Goal: Navigation & Orientation: Find specific page/section

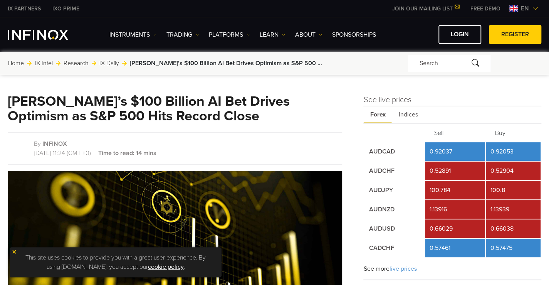
click at [530, 9] on span "en" at bounding box center [525, 8] width 14 height 9
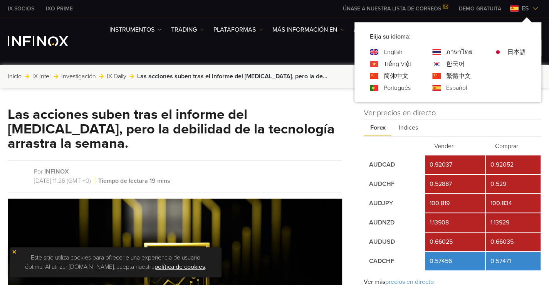
click at [398, 87] on link "Português" at bounding box center [397, 87] width 27 height 9
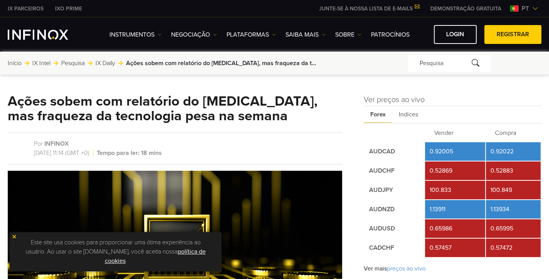
click at [531, 7] on span "pt" at bounding box center [524, 8] width 13 height 9
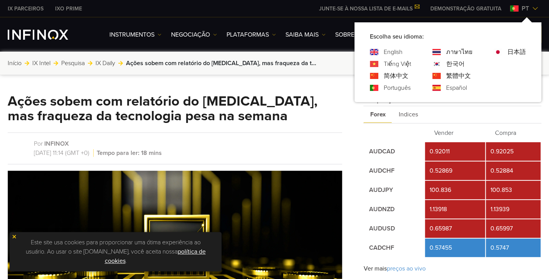
click at [395, 49] on link "English" at bounding box center [393, 51] width 19 height 9
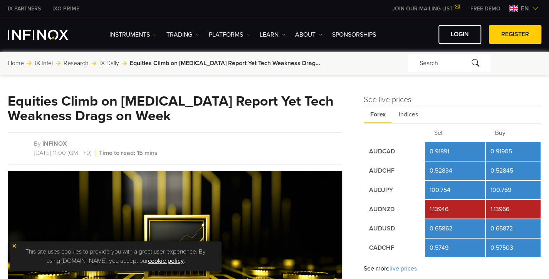
click at [528, 11] on span "en" at bounding box center [525, 8] width 14 height 9
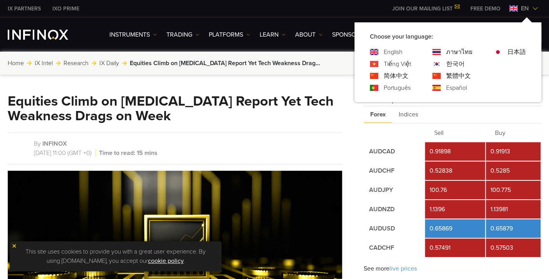
click at [463, 50] on link "ภาษาไทย" at bounding box center [459, 51] width 26 height 9
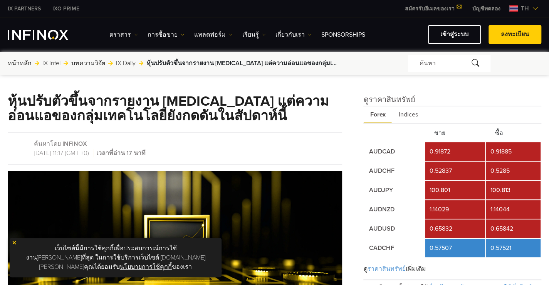
click at [523, 7] on span "th" at bounding box center [525, 8] width 14 height 9
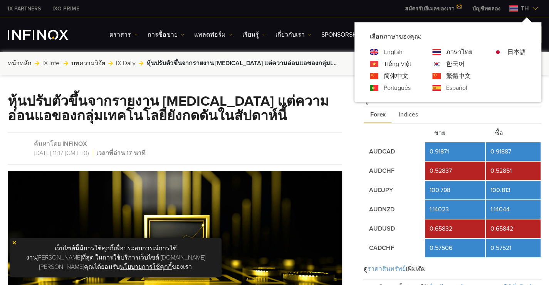
click at [402, 51] on link "English" at bounding box center [393, 51] width 19 height 9
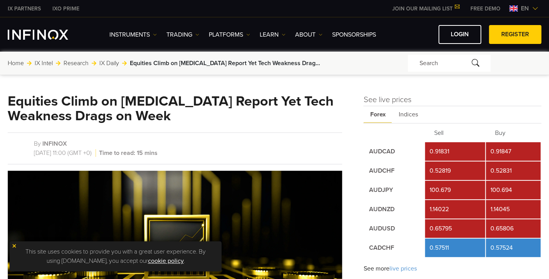
click at [531, 9] on span "en" at bounding box center [525, 8] width 14 height 9
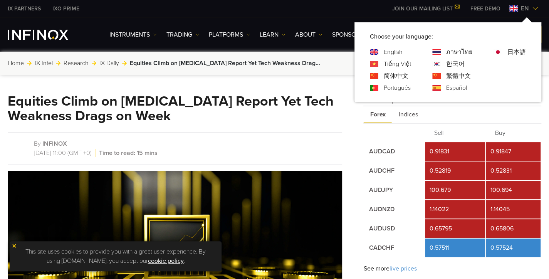
click at [406, 64] on link "Tiếng Việt" at bounding box center [397, 63] width 27 height 9
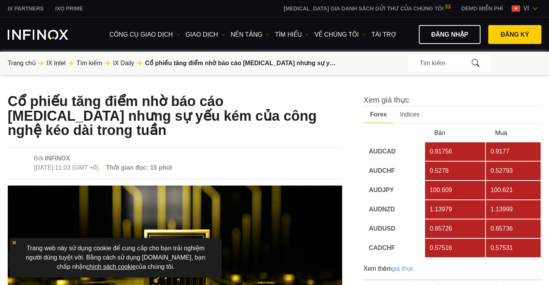
click at [531, 7] on span "vi" at bounding box center [526, 8] width 12 height 9
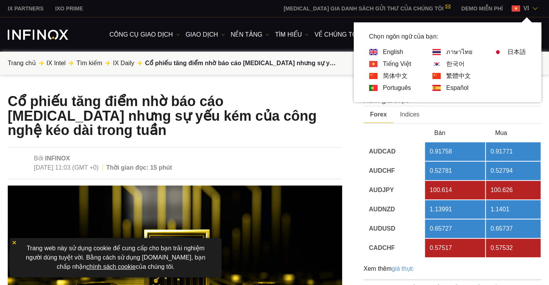
click at [394, 50] on link "English" at bounding box center [393, 51] width 20 height 9
